Goal: Navigation & Orientation: Find specific page/section

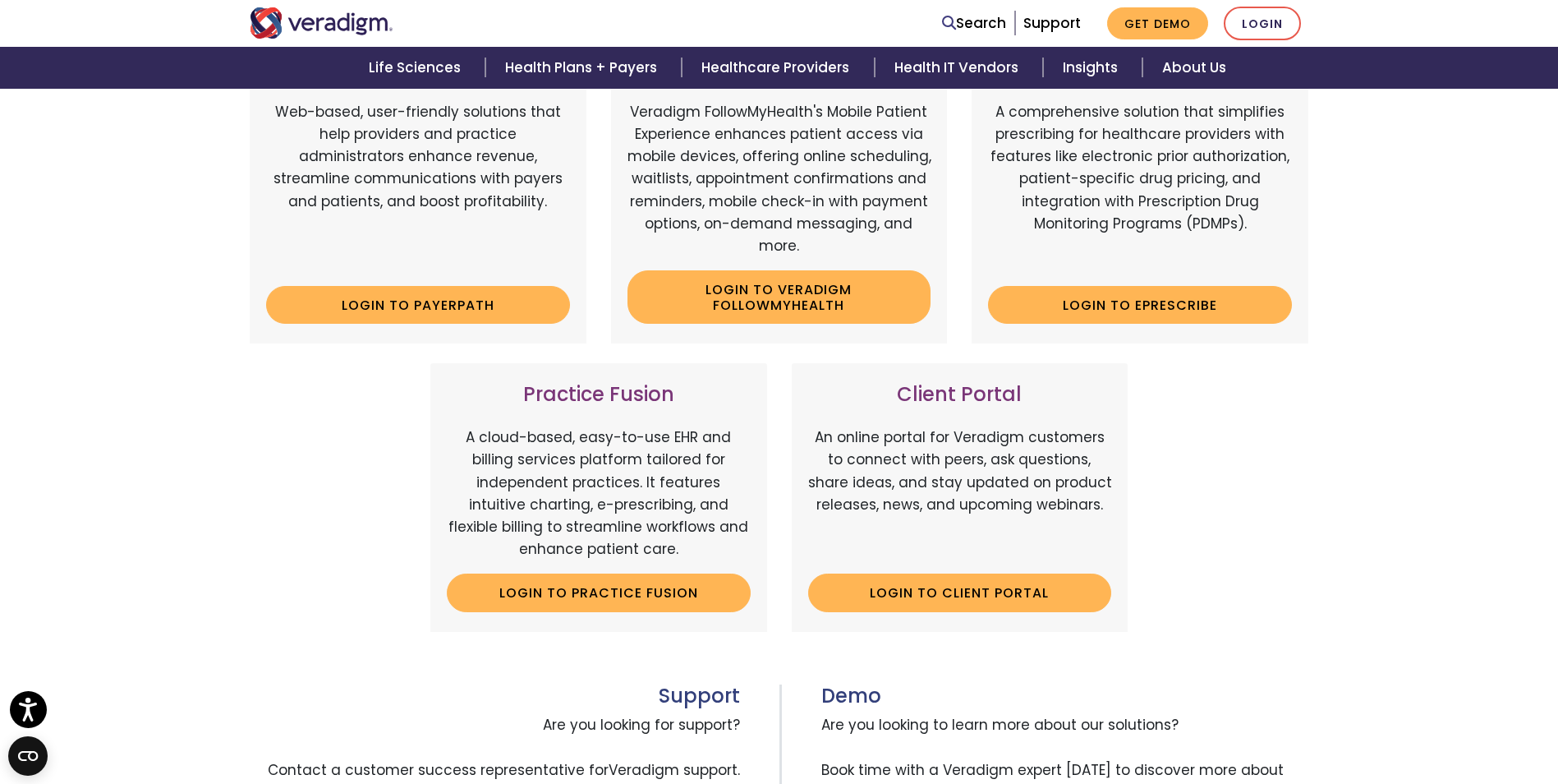
scroll to position [329, 0]
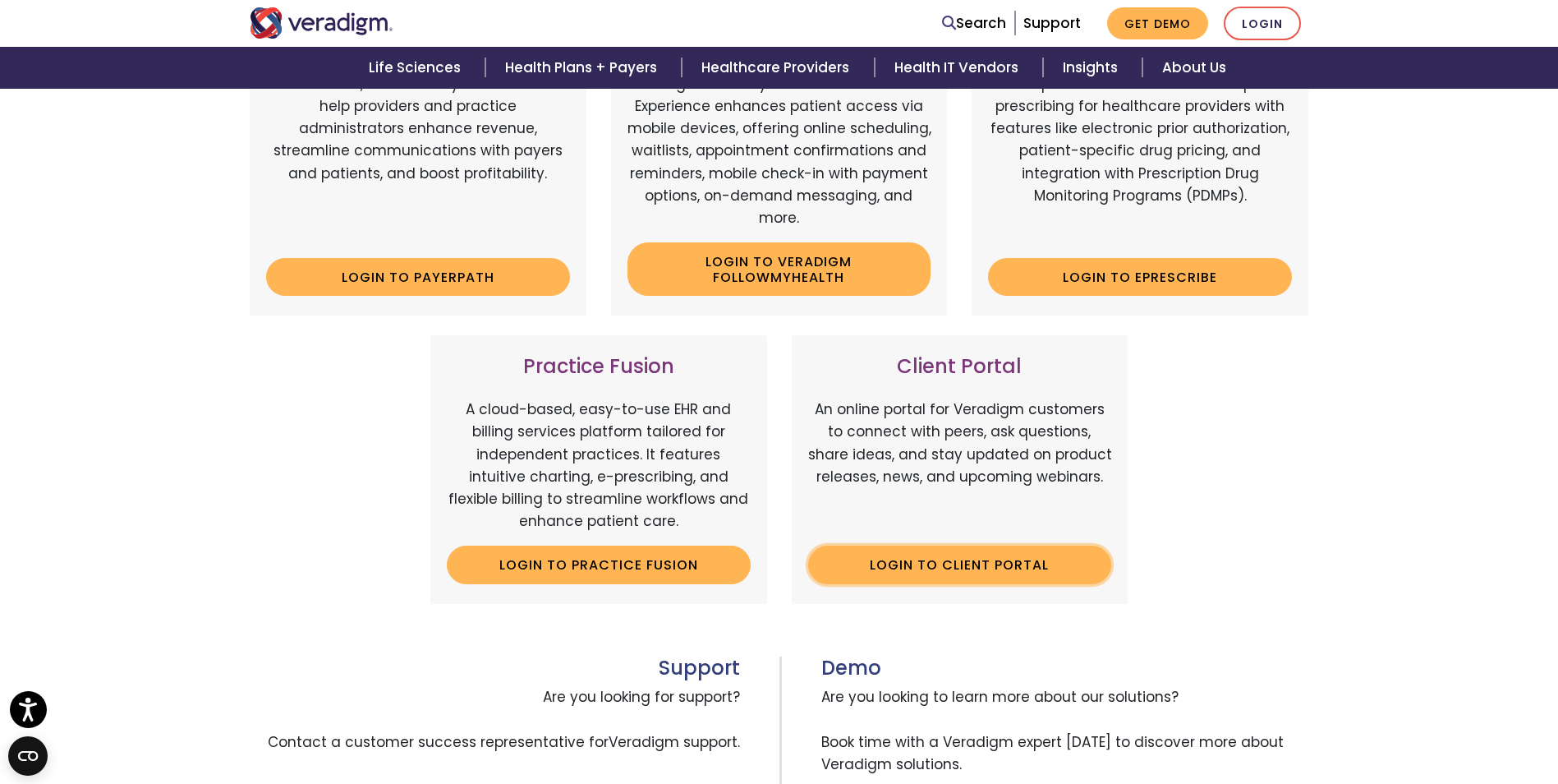
click at [948, 573] on link "Login to Client Portal" at bounding box center [960, 564] width 304 height 38
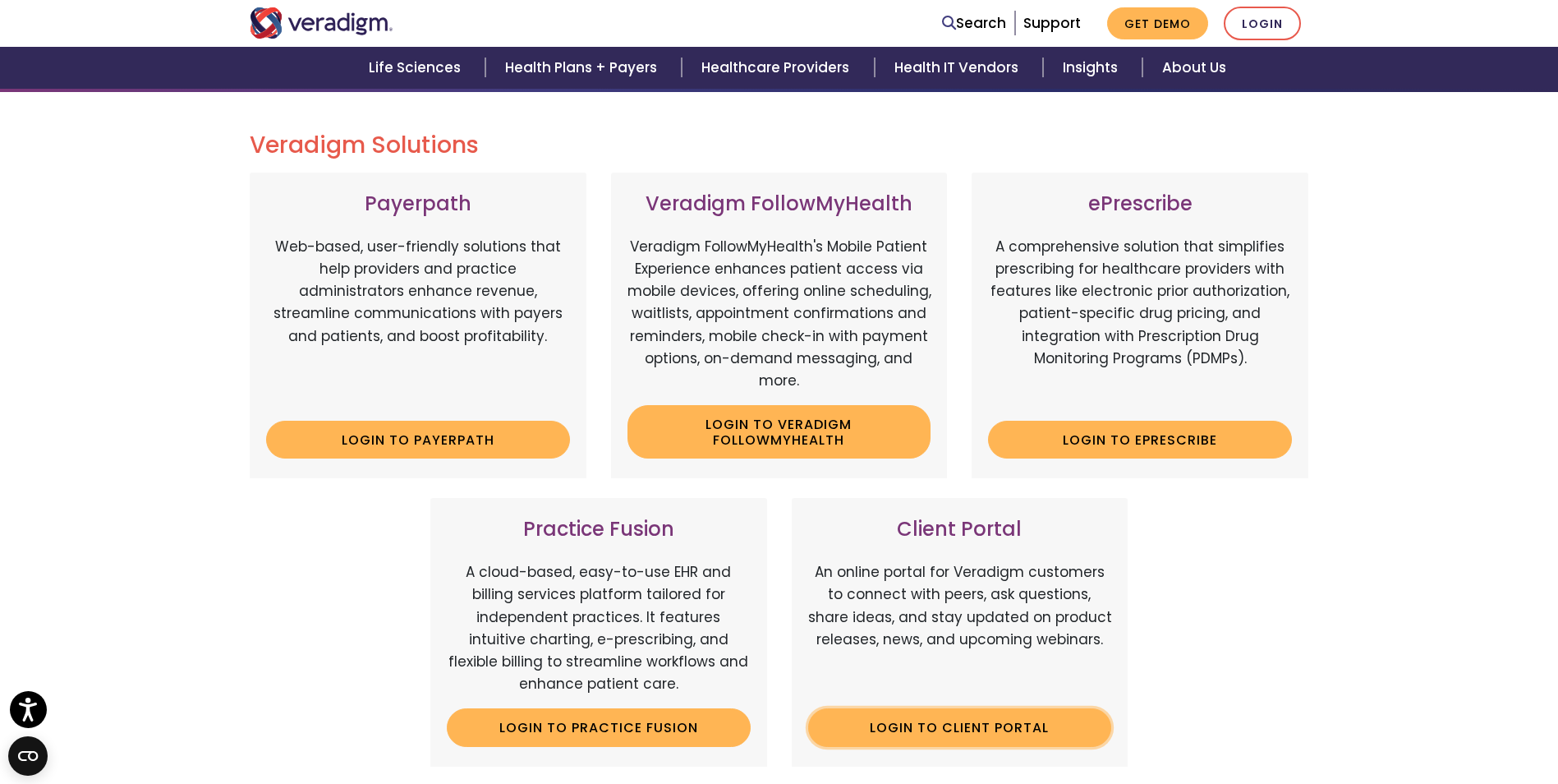
scroll to position [164, 0]
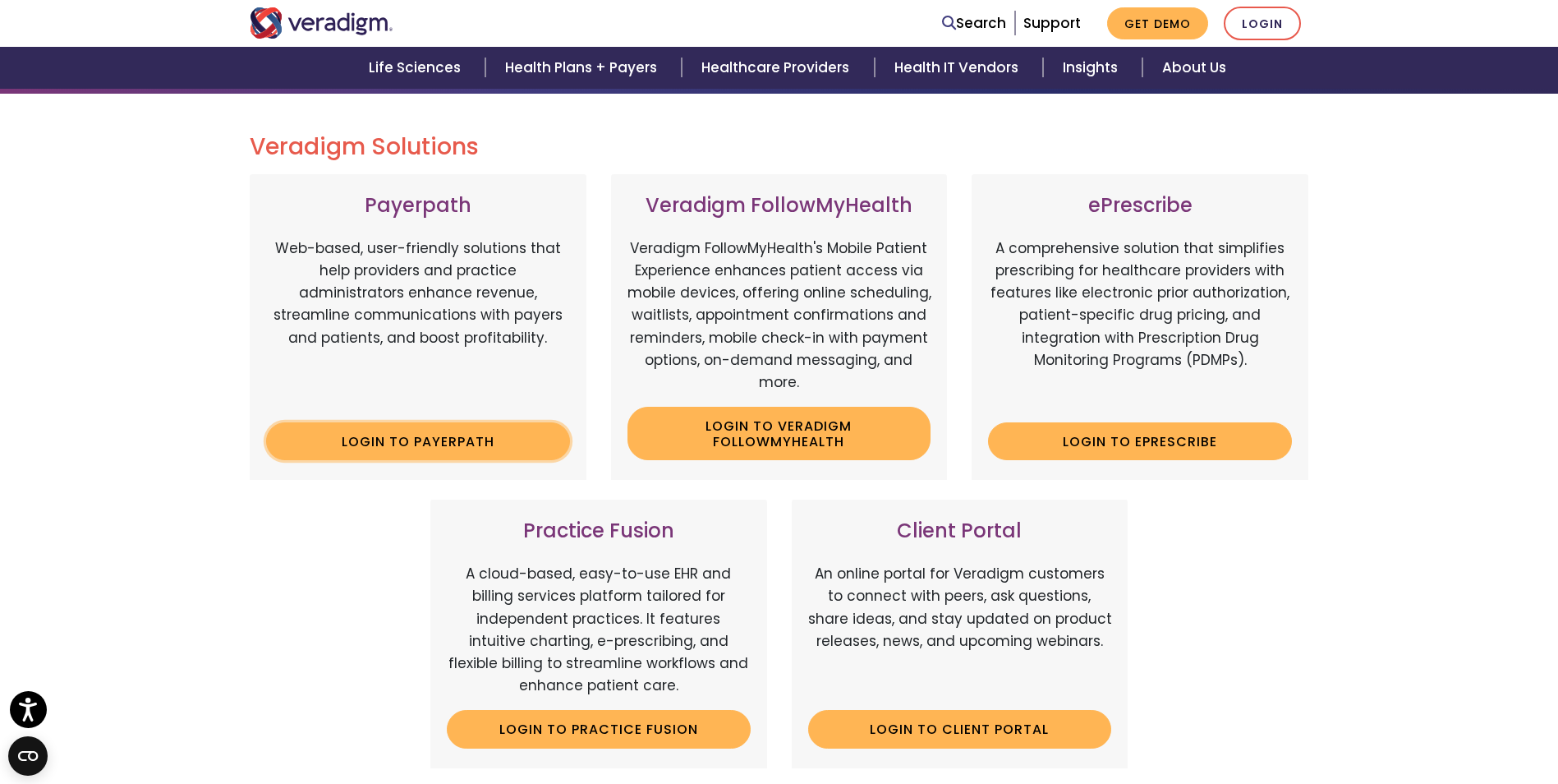
click at [398, 442] on link "Login to Payerpath" at bounding box center [418, 441] width 304 height 38
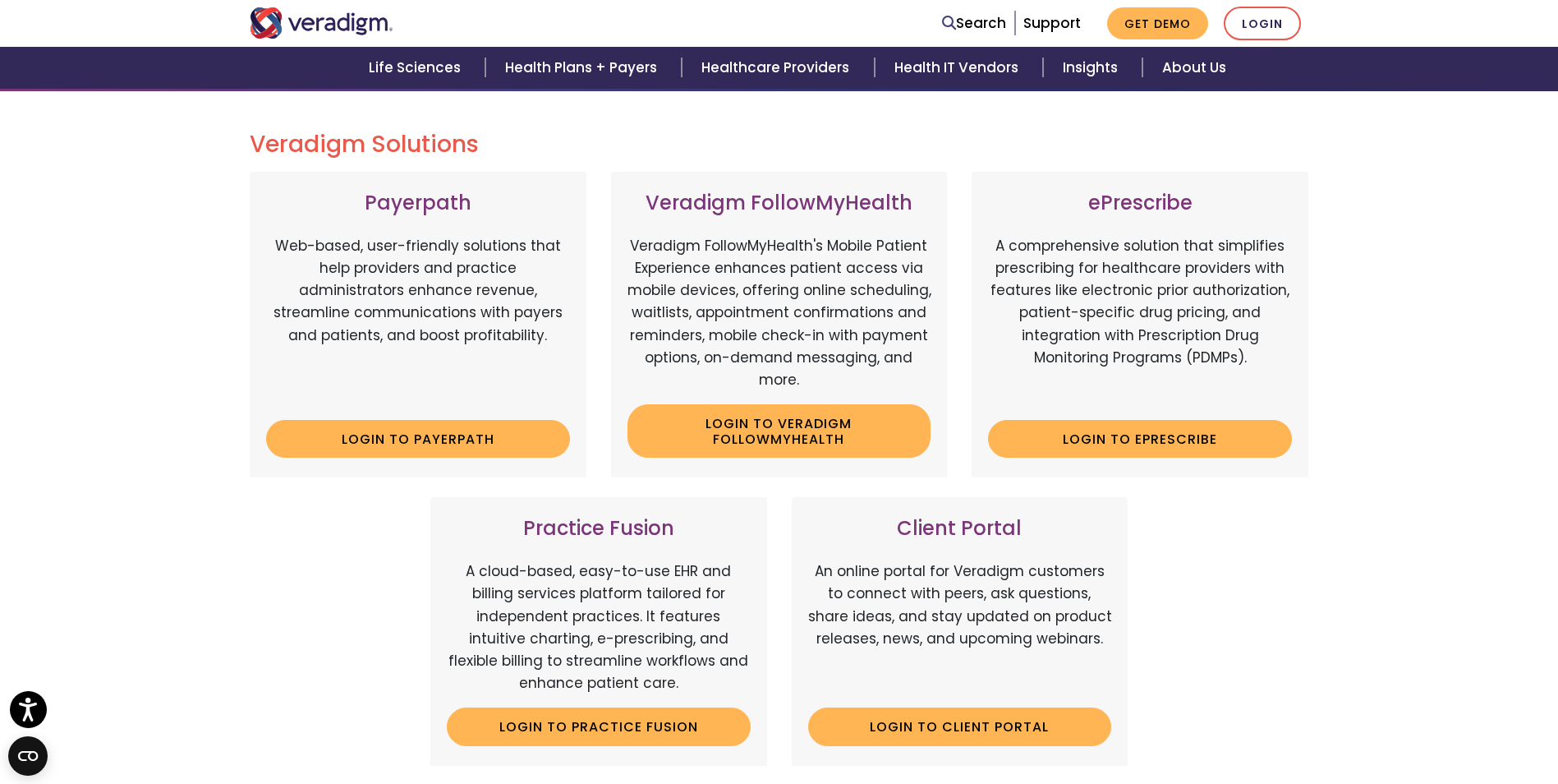
scroll to position [164, 0]
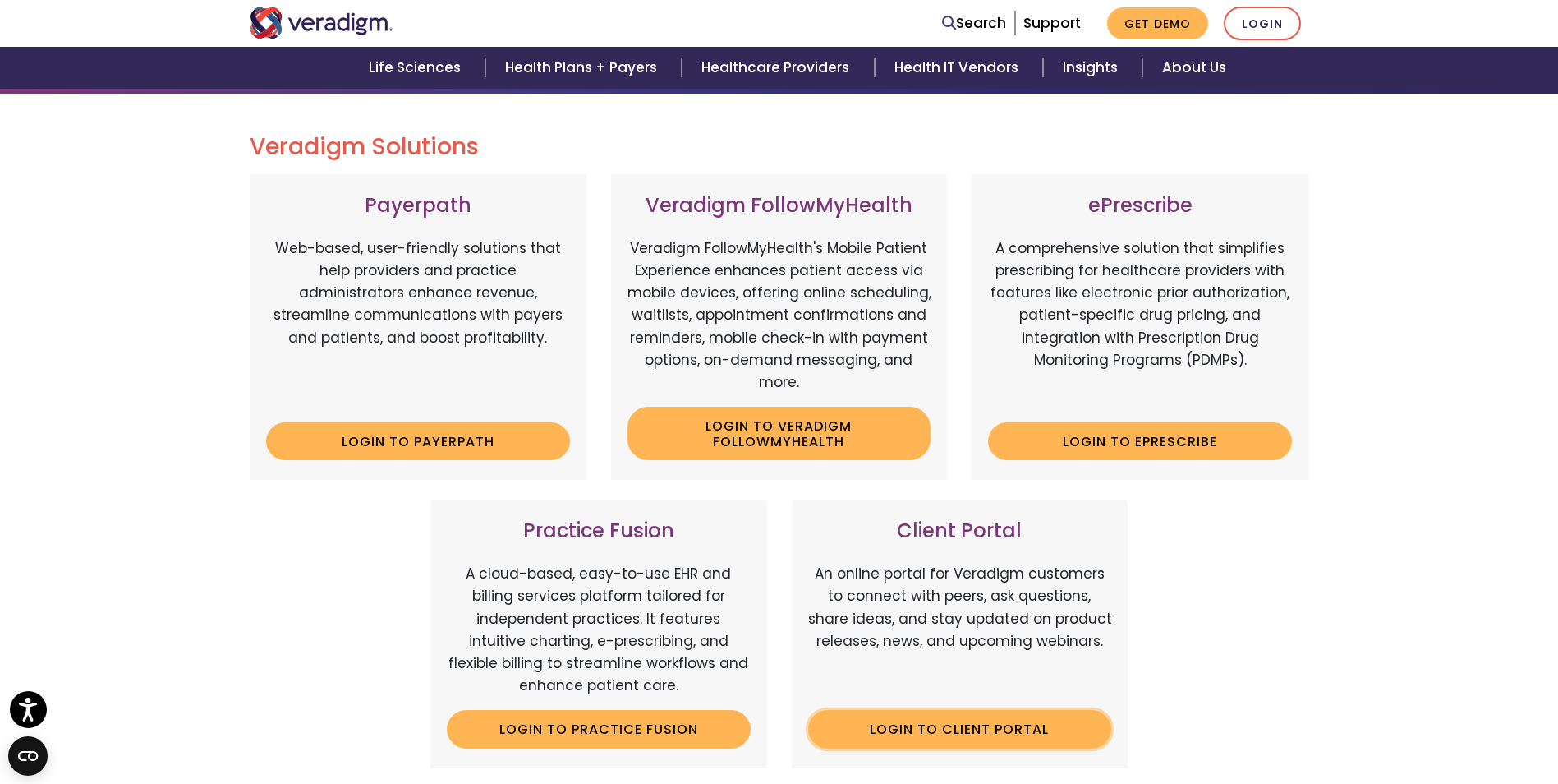
click at [963, 726] on link "Login to Client Portal" at bounding box center [960, 728] width 304 height 38
click at [1171, 442] on link "Login to ePrescribe" at bounding box center [1140, 441] width 304 height 38
click at [655, 730] on link "Login to Practice Fusion" at bounding box center [599, 728] width 304 height 38
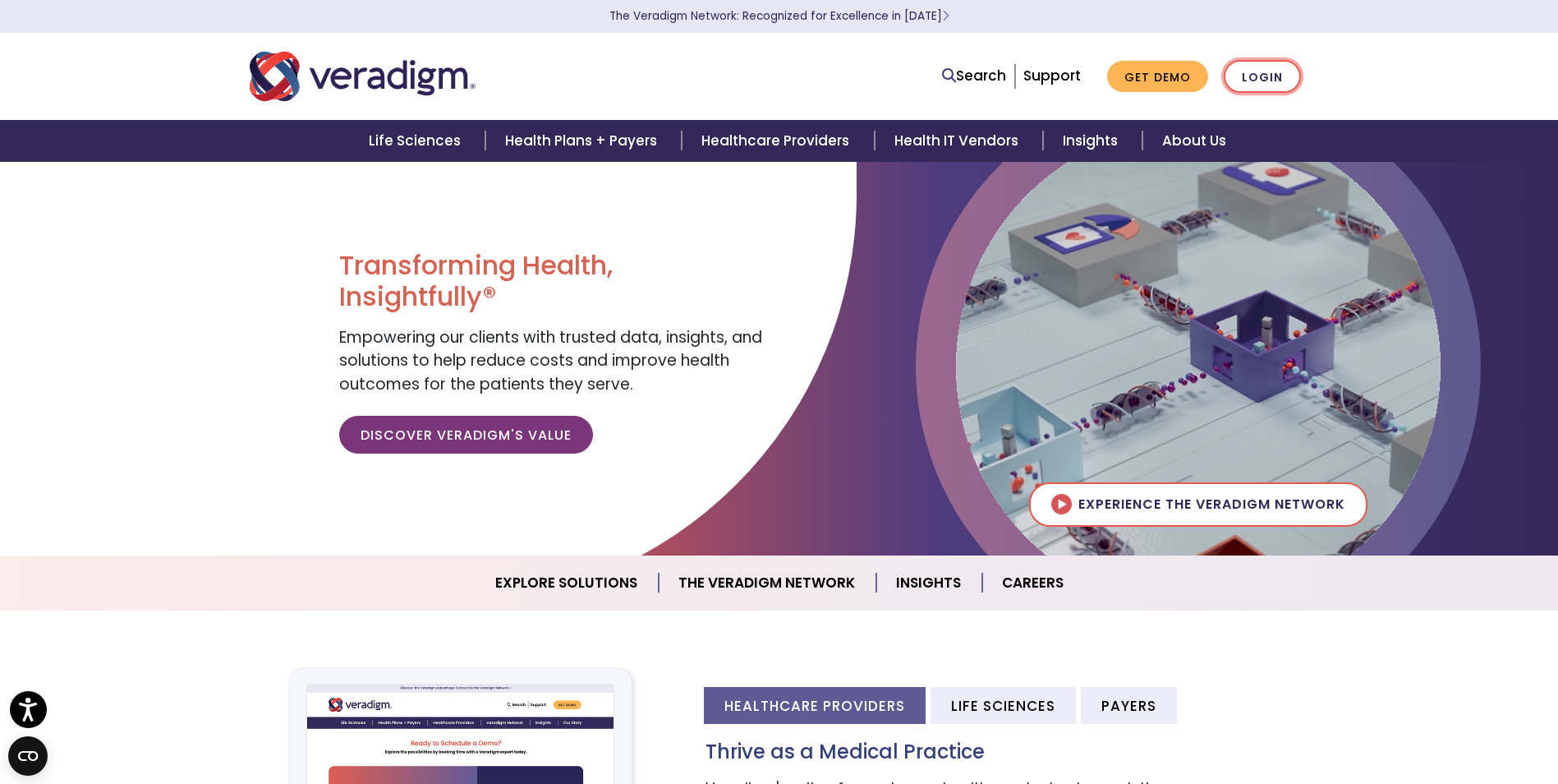
click at [1259, 79] on link "Login" at bounding box center [1262, 77] width 77 height 33
